Goal: Find specific page/section: Find specific page/section

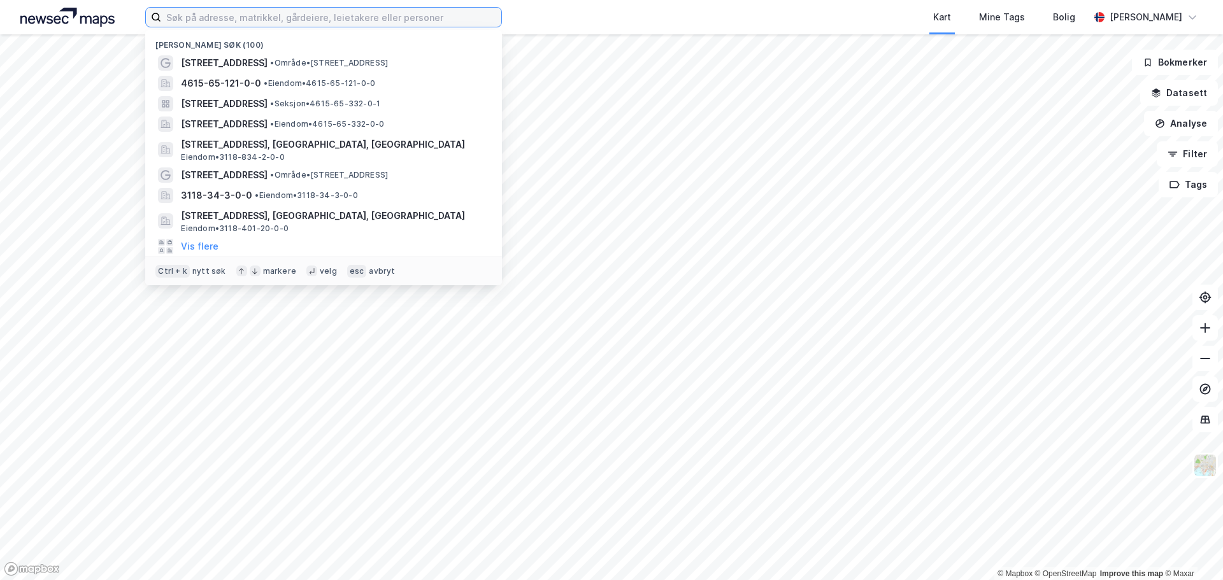
click at [242, 17] on input at bounding box center [331, 17] width 340 height 19
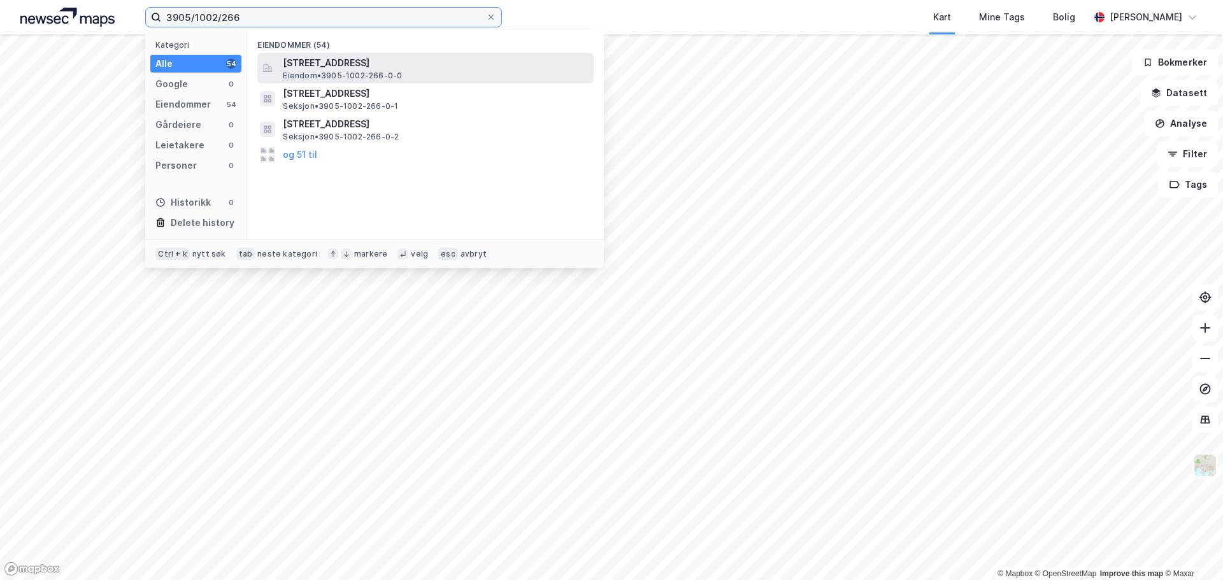
type input "3905/1002/266"
click at [324, 64] on span "[STREET_ADDRESS]" at bounding box center [436, 62] width 306 height 15
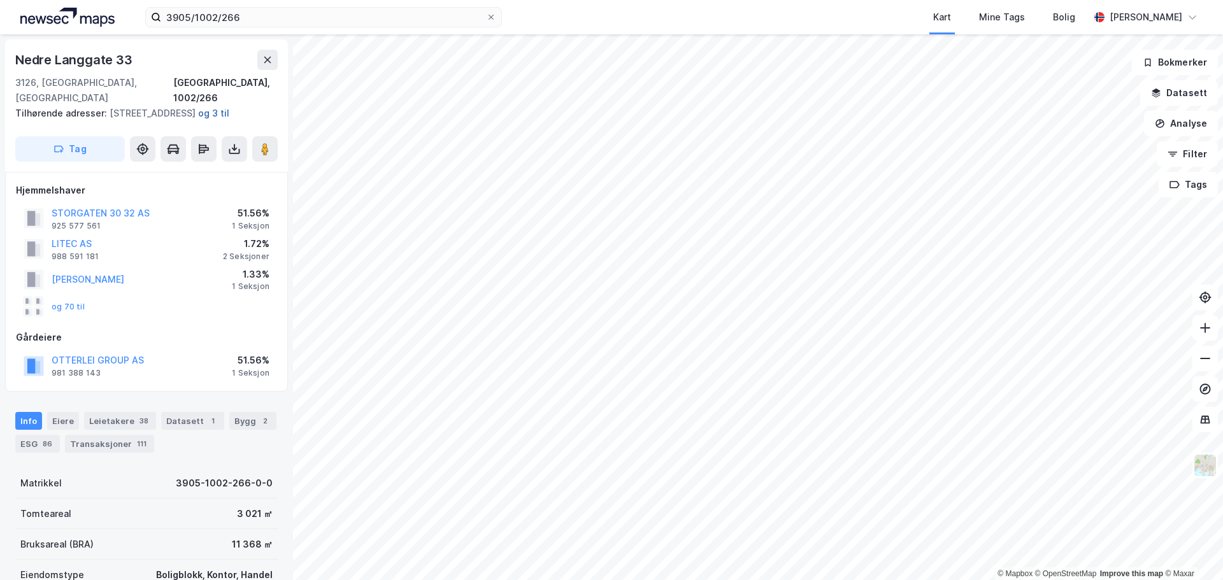
click at [0, 0] on button "og 3 til" at bounding box center [0, 0] width 0 height 0
